Goal: Task Accomplishment & Management: Complete application form

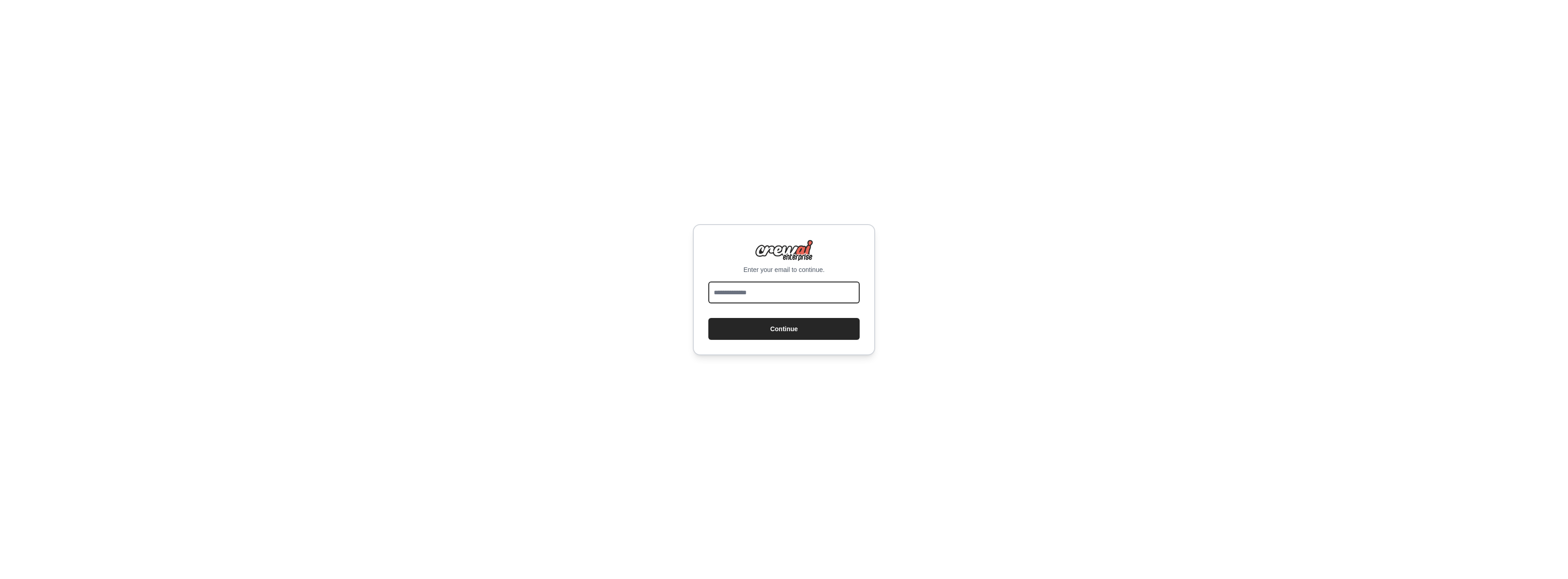
click at [760, 294] on input "email" at bounding box center [784, 292] width 151 height 22
type input "**********"
click at [739, 328] on button "Continue" at bounding box center [784, 329] width 151 height 22
